Goal: Obtain resource: Download file/media

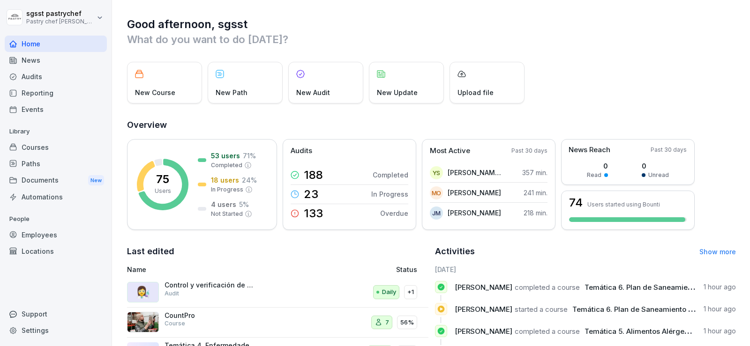
click at [37, 171] on div "Paths" at bounding box center [56, 164] width 102 height 16
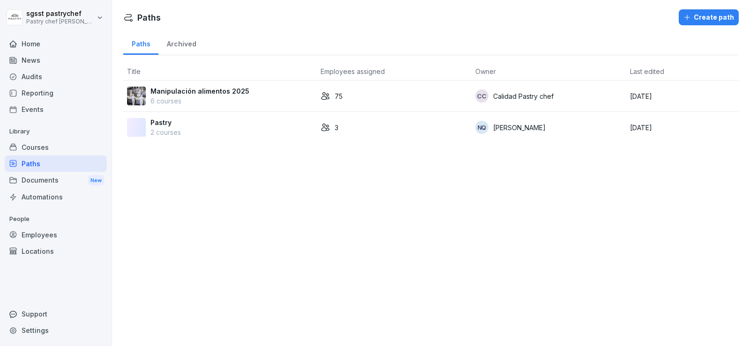
click at [222, 91] on p "Manipulación alimentos 2025" at bounding box center [199, 91] width 99 height 10
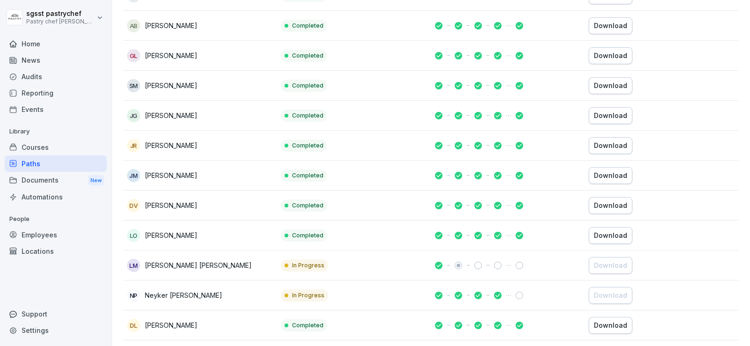
scroll to position [849, 0]
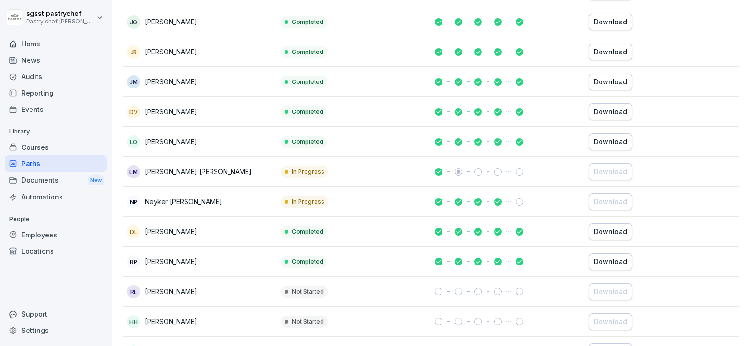
click at [614, 265] on div "Download" at bounding box center [610, 262] width 33 height 10
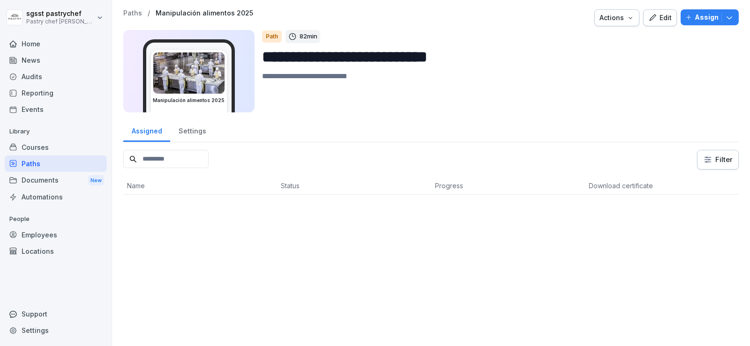
click at [56, 167] on div "Paths" at bounding box center [56, 164] width 102 height 16
